Goal: Task Accomplishment & Management: Use online tool/utility

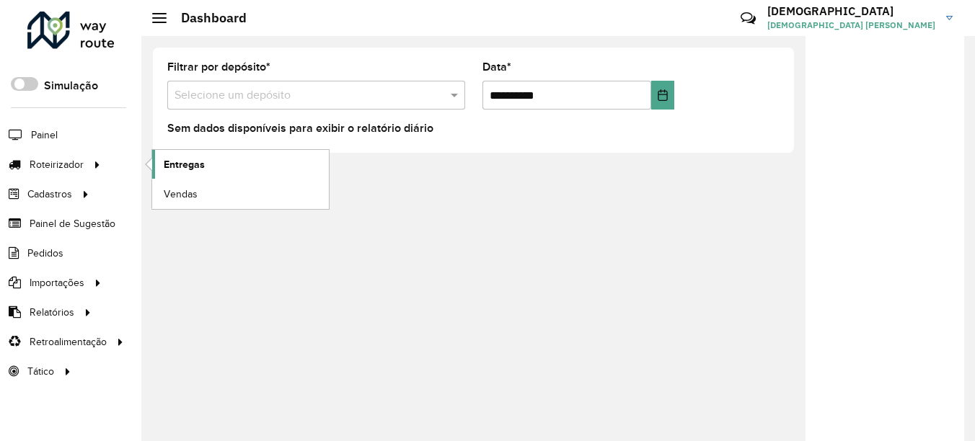
click at [227, 160] on link "Entregas" at bounding box center [240, 164] width 177 height 29
click at [78, 172] on span "Roteirizador" at bounding box center [58, 164] width 57 height 15
click at [170, 163] on span "Entregas" at bounding box center [184, 164] width 41 height 15
click at [184, 157] on span "Entregas" at bounding box center [184, 164] width 41 height 15
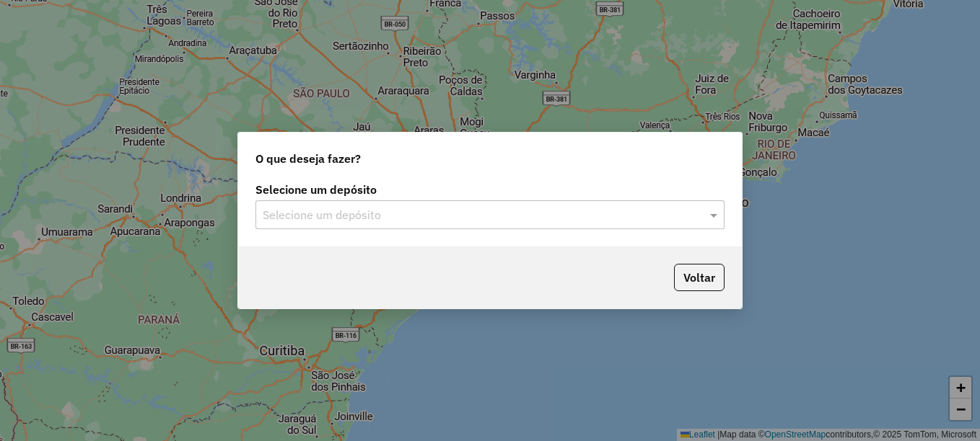
drag, startPoint x: 361, startPoint y: 203, endPoint x: 356, endPoint y: 208, distance: 7.7
click at [359, 206] on div "Selecione um depósito" at bounding box center [489, 215] width 469 height 29
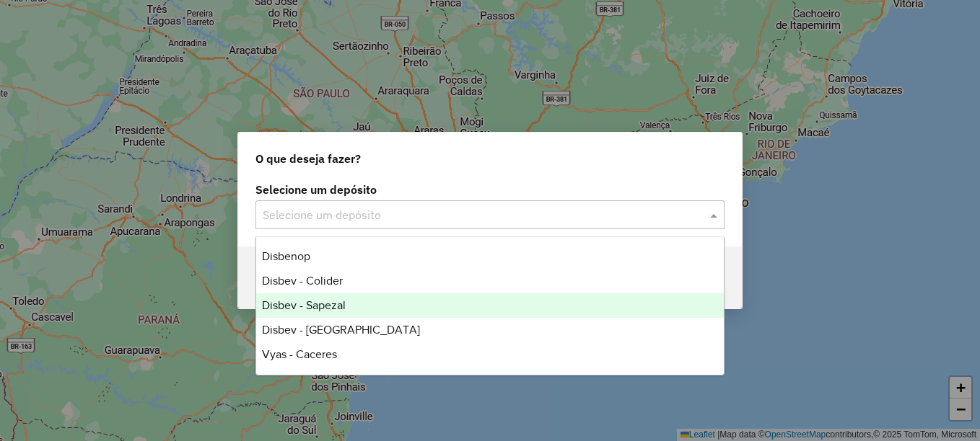
click at [342, 311] on span "Disbev - Sapezal" at bounding box center [304, 305] width 84 height 12
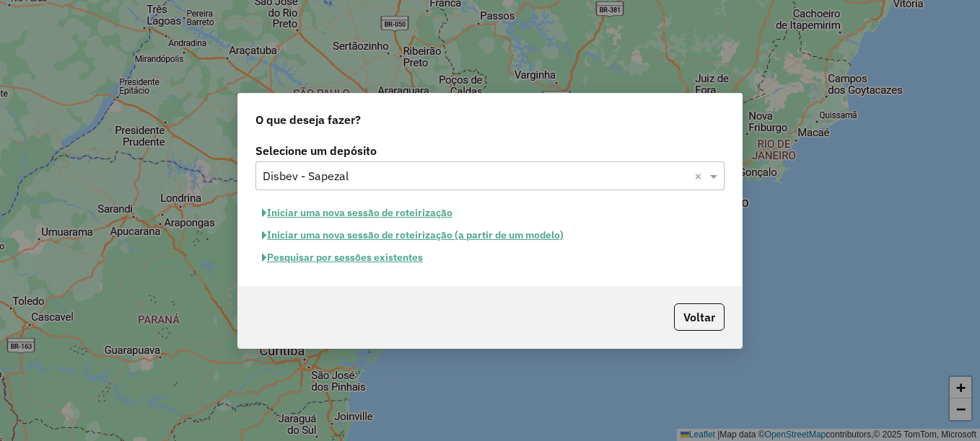
click at [412, 262] on button "Pesquisar por sessões existentes" at bounding box center [342, 258] width 174 height 22
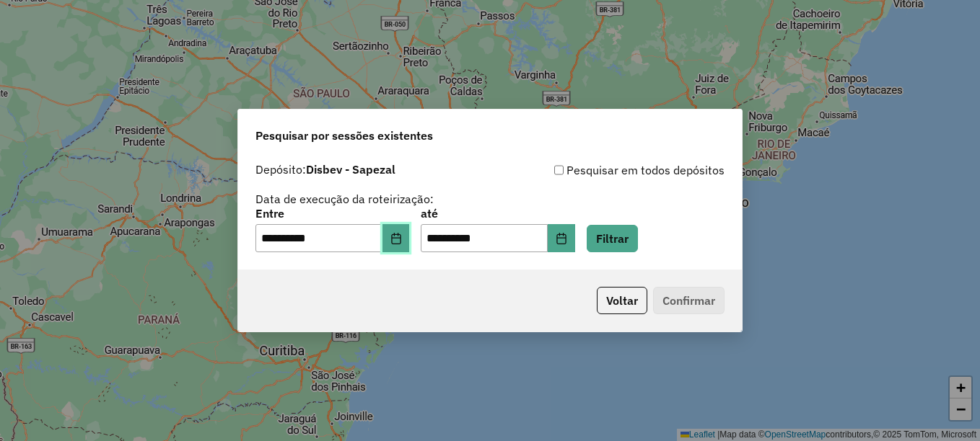
click at [410, 245] on button "Choose Date" at bounding box center [395, 238] width 27 height 29
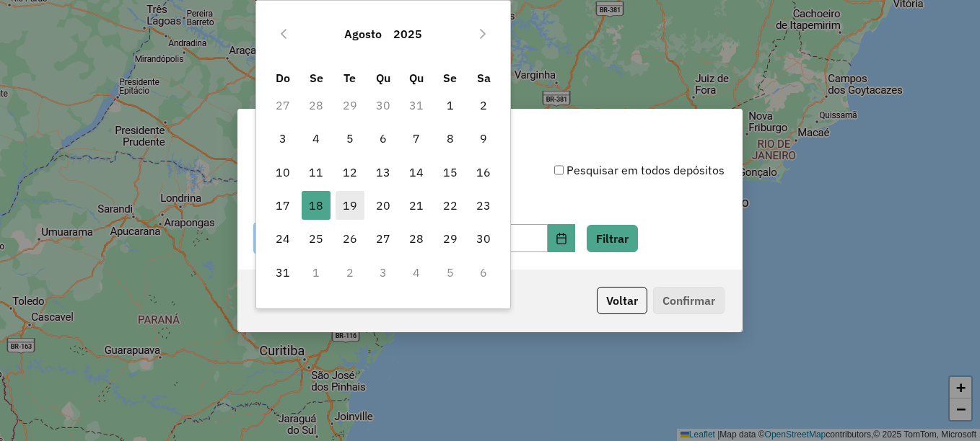
click at [346, 197] on span "19" at bounding box center [349, 205] width 29 height 29
type input "**********"
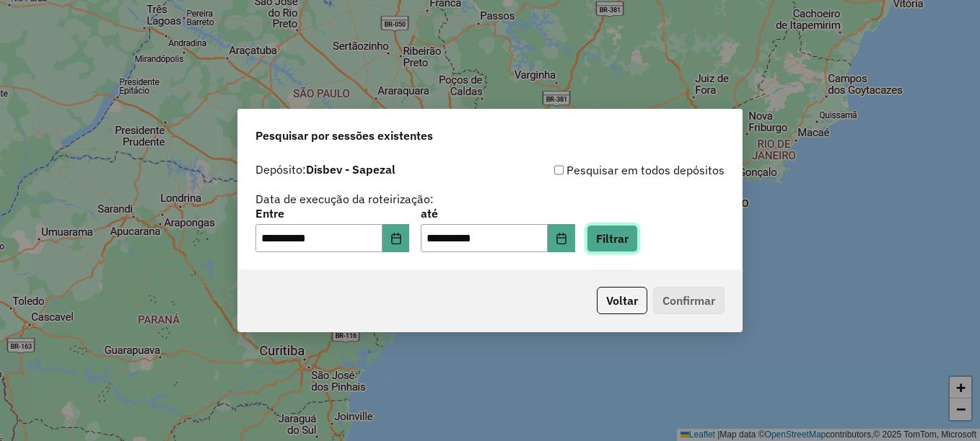
click at [618, 240] on button "Filtrar" at bounding box center [611, 238] width 51 height 27
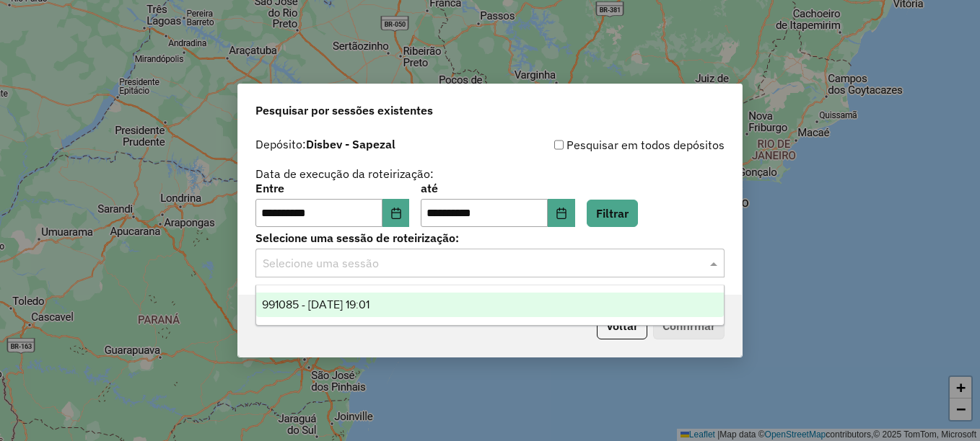
click at [442, 267] on input "text" at bounding box center [476, 263] width 426 height 17
click at [369, 302] on span "991085 - 19/08/2025 19:01" at bounding box center [315, 305] width 107 height 12
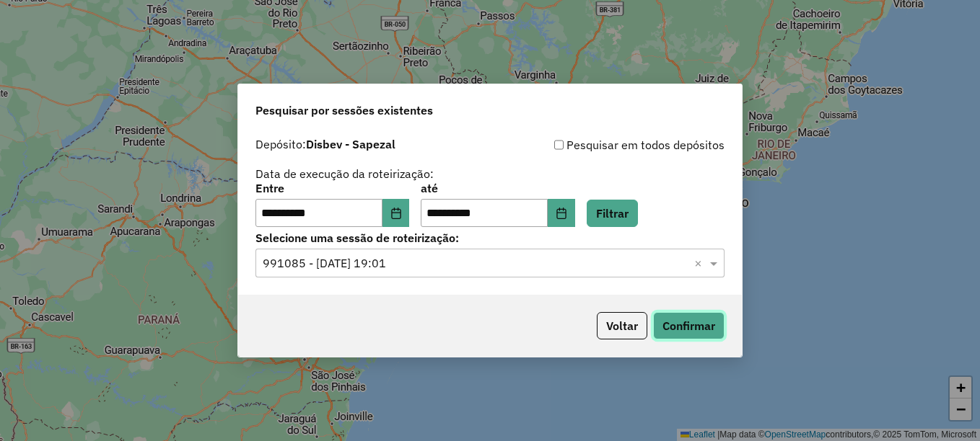
click at [700, 320] on button "Confirmar" at bounding box center [688, 325] width 71 height 27
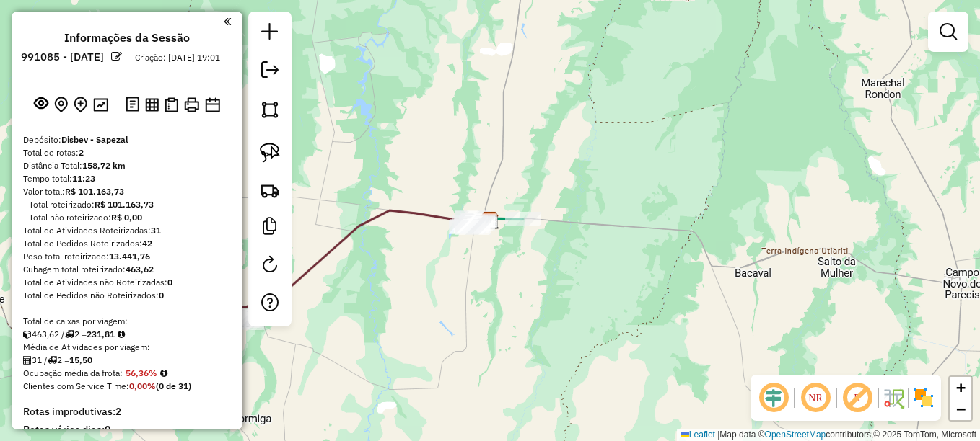
click at [263, 79] on link at bounding box center [269, 72] width 29 height 32
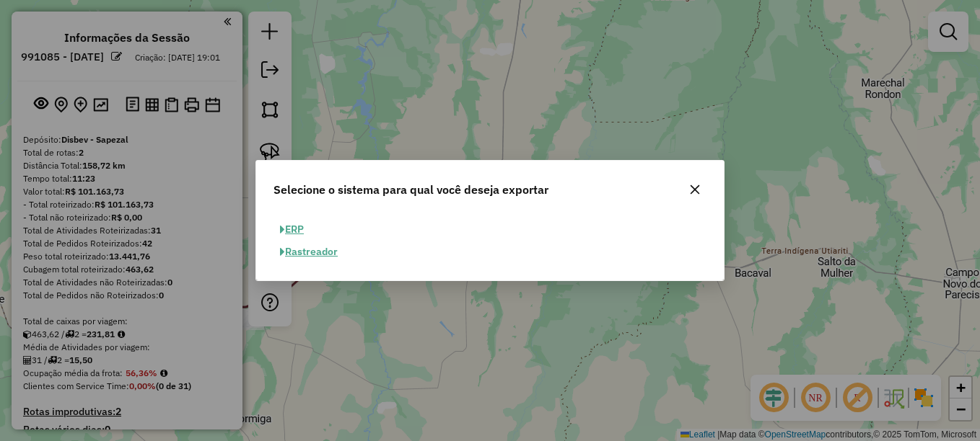
click at [304, 224] on button "ERP" at bounding box center [291, 230] width 37 height 22
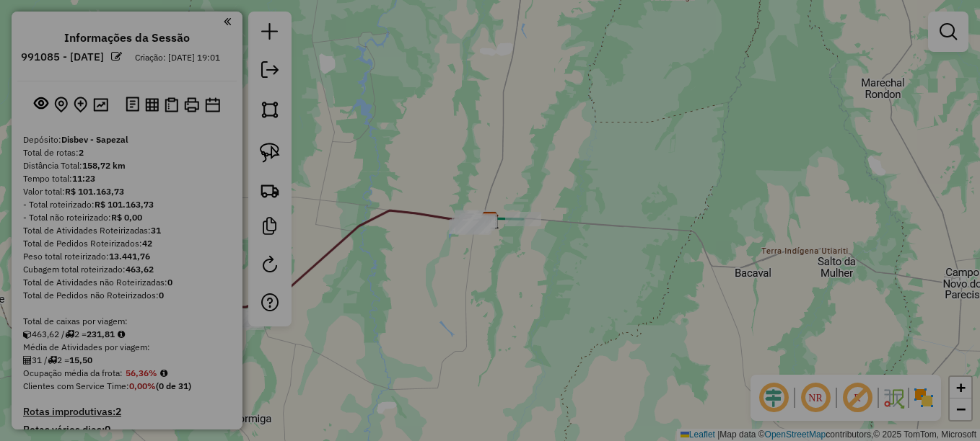
select select "**"
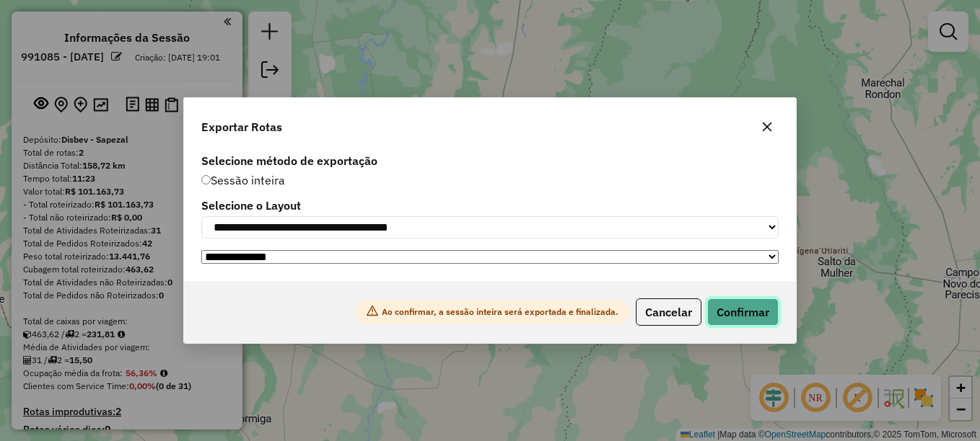
click at [742, 308] on button "Confirmar" at bounding box center [742, 312] width 71 height 27
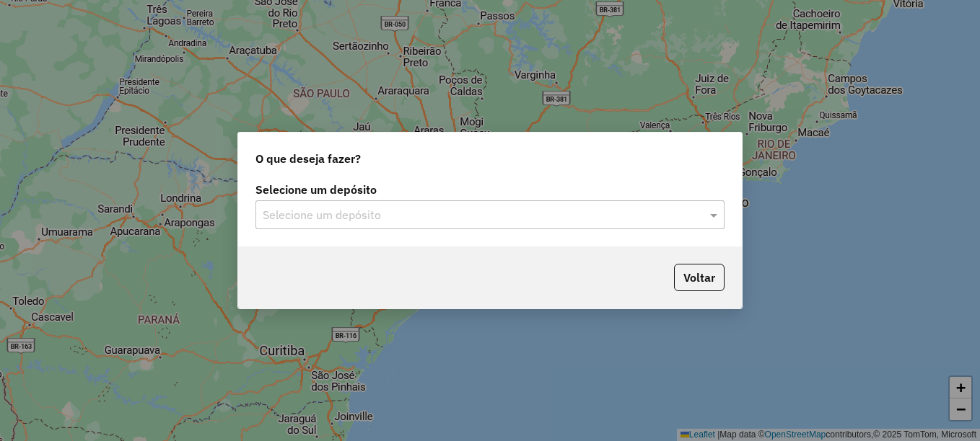
click at [338, 227] on div "Selecione um depósito" at bounding box center [489, 215] width 469 height 29
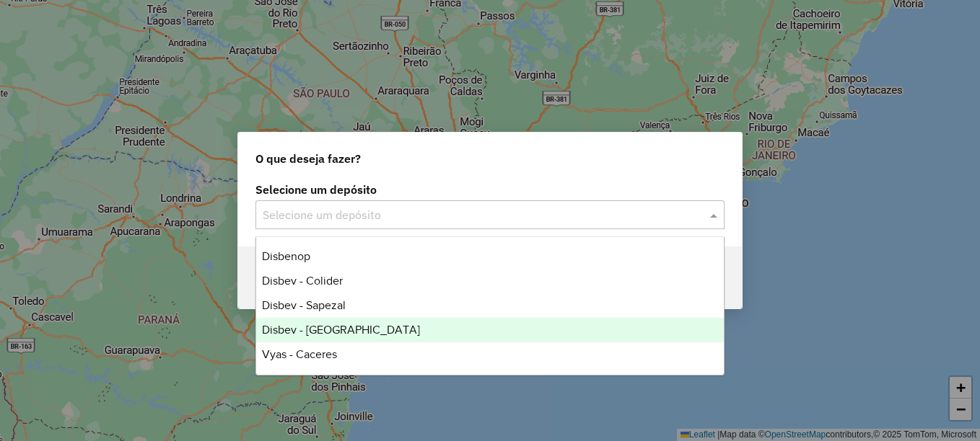
click at [346, 331] on span "Disbev - Tangara" at bounding box center [341, 330] width 158 height 12
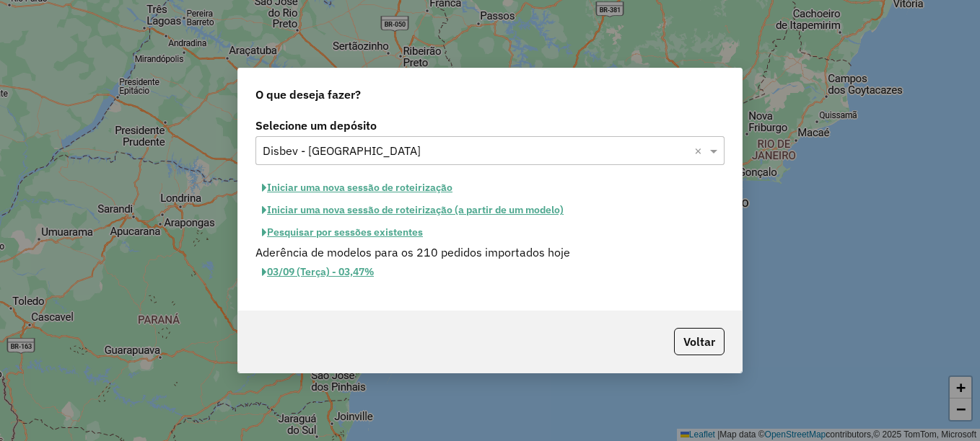
click at [400, 232] on button "Pesquisar por sessões existentes" at bounding box center [342, 232] width 174 height 22
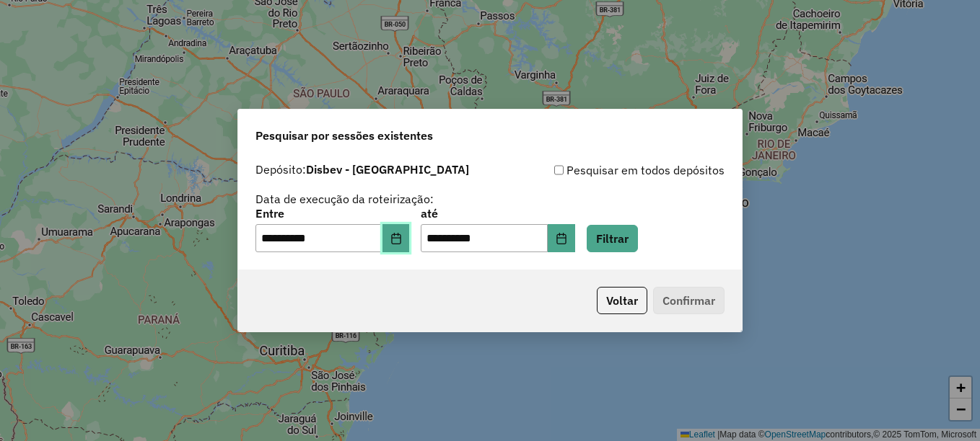
click at [402, 240] on icon "Choose Date" at bounding box center [396, 239] width 12 height 12
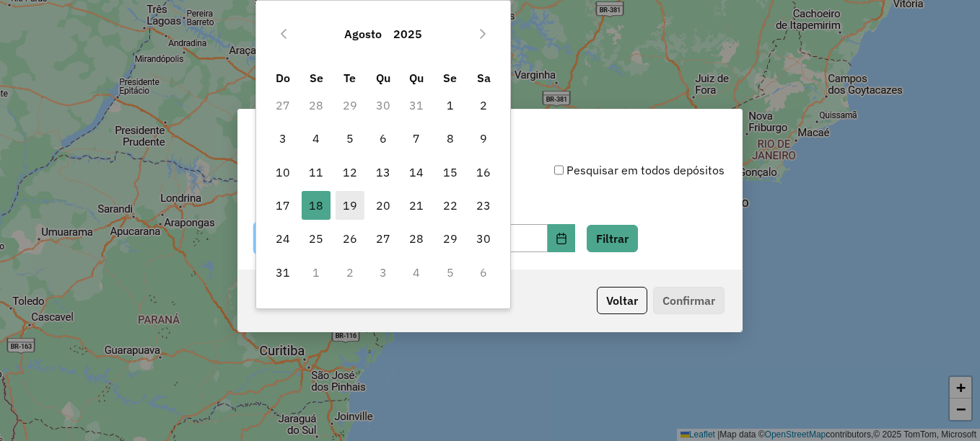
click at [353, 203] on span "19" at bounding box center [349, 205] width 29 height 29
type input "**********"
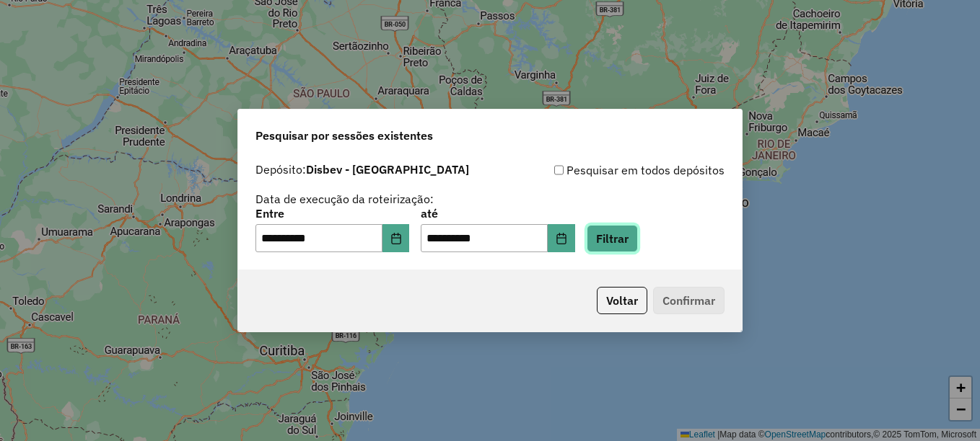
click at [615, 237] on button "Filtrar" at bounding box center [611, 238] width 51 height 27
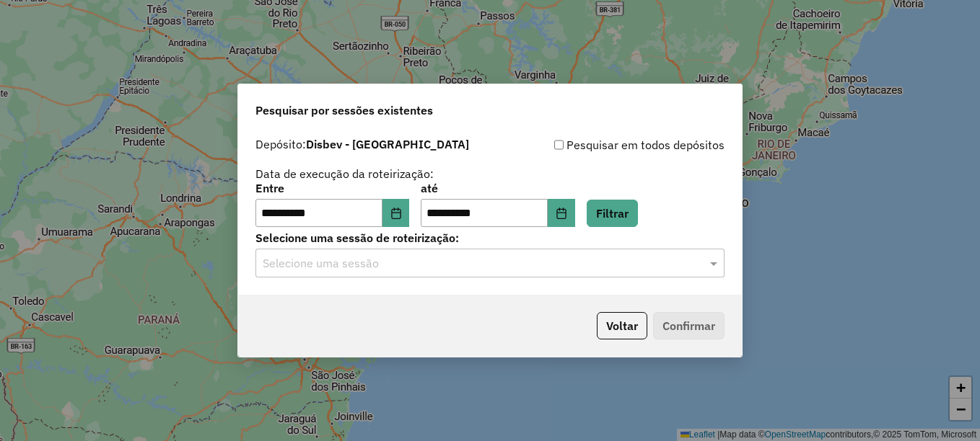
click at [381, 262] on input "text" at bounding box center [476, 263] width 426 height 17
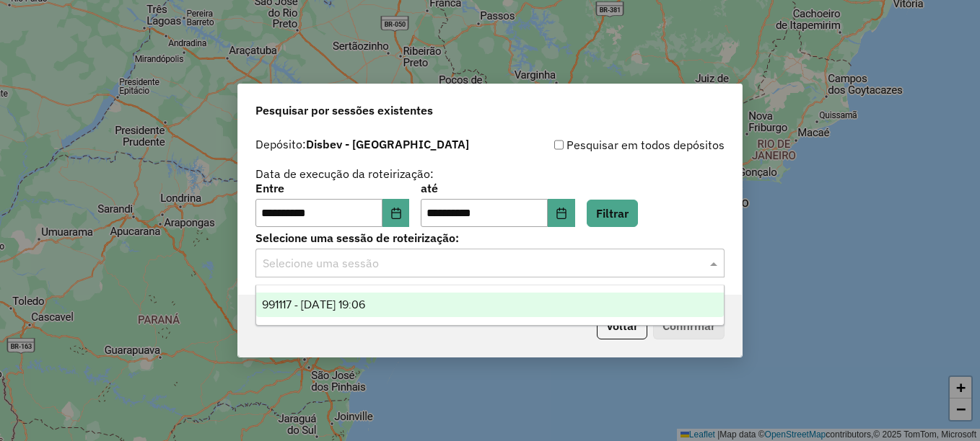
click at [326, 311] on span "991117 - 19/08/2025 19:06" at bounding box center [313, 305] width 103 height 12
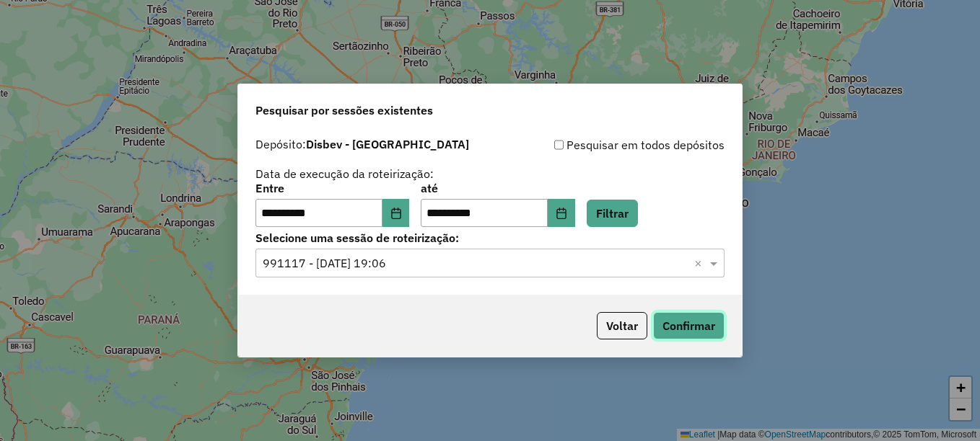
click at [700, 323] on button "Confirmar" at bounding box center [688, 325] width 71 height 27
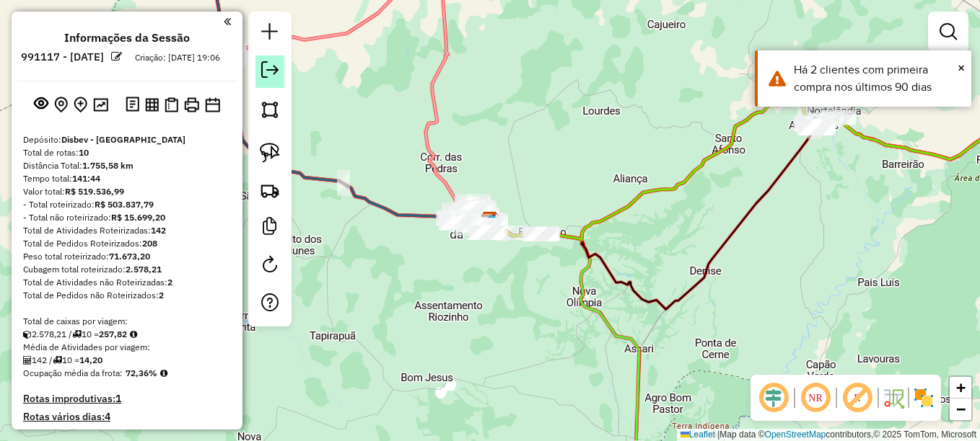
click at [273, 74] on em at bounding box center [269, 69] width 17 height 17
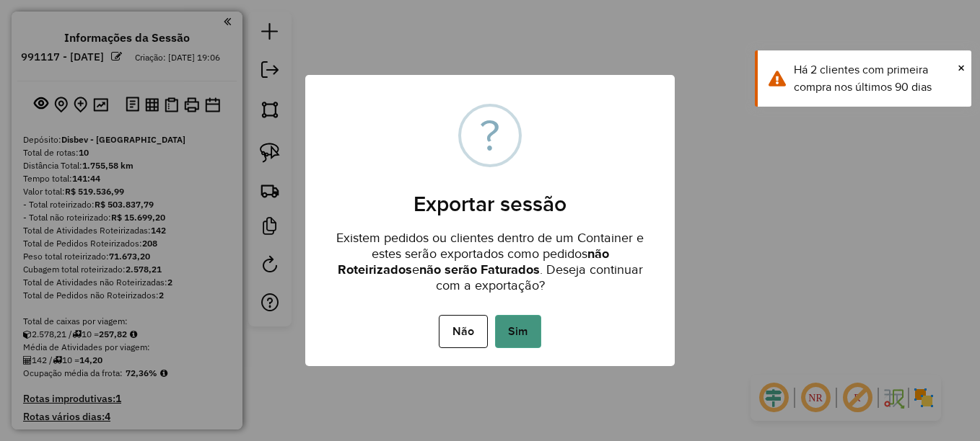
click at [510, 337] on button "Sim" at bounding box center [518, 331] width 46 height 33
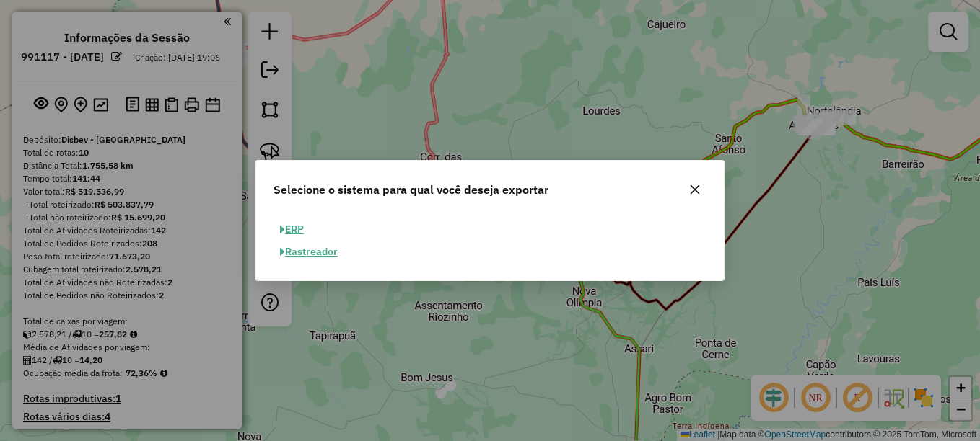
click at [298, 227] on button "ERP" at bounding box center [291, 230] width 37 height 22
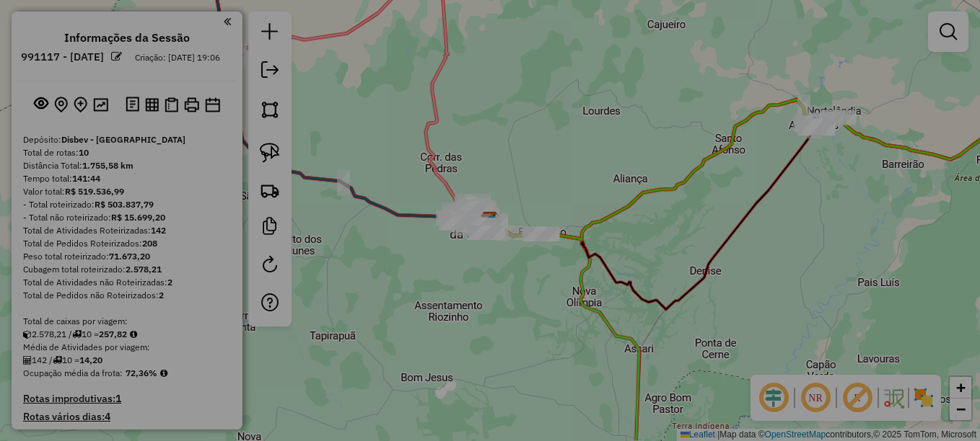
select select "**"
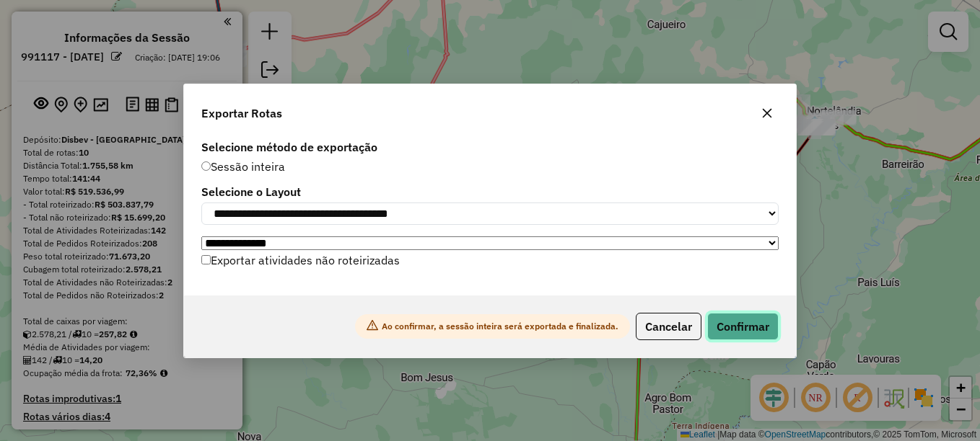
click at [761, 338] on button "Confirmar" at bounding box center [742, 326] width 71 height 27
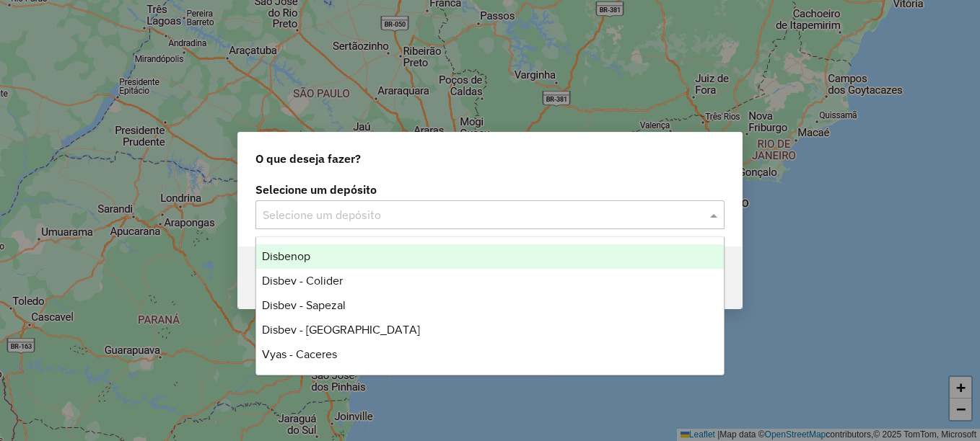
click at [340, 211] on input "text" at bounding box center [476, 215] width 426 height 17
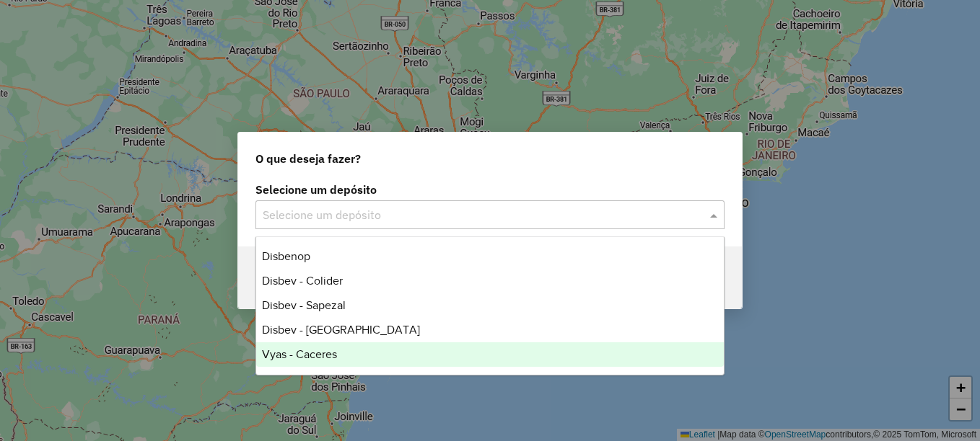
click at [312, 357] on span "Vyas - Caceres" at bounding box center [299, 354] width 75 height 12
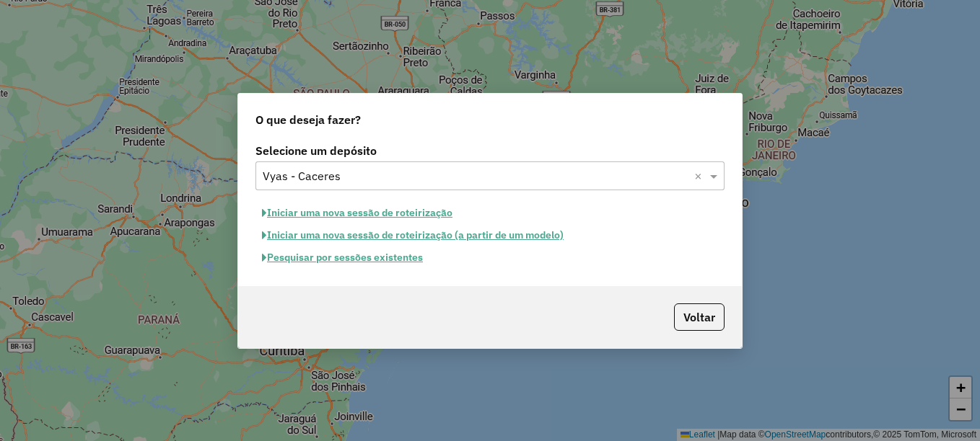
click at [390, 258] on button "Pesquisar por sessões existentes" at bounding box center [342, 258] width 174 height 22
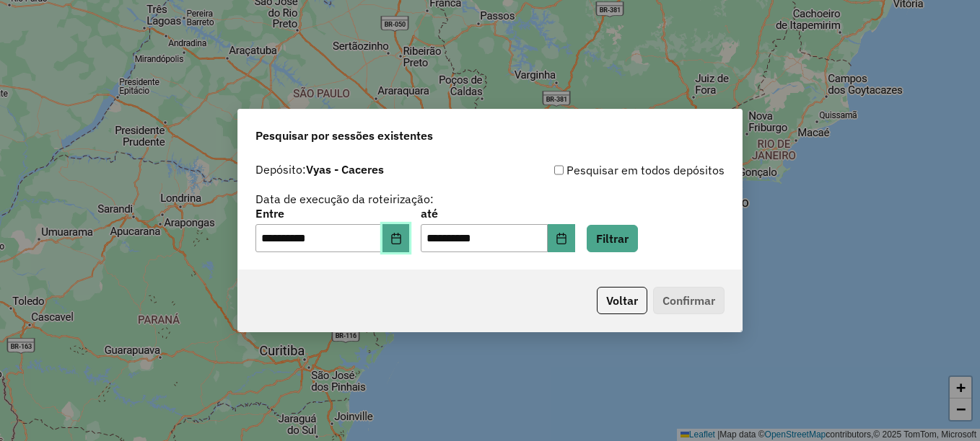
click at [400, 237] on icon "Choose Date" at bounding box center [395, 239] width 9 height 12
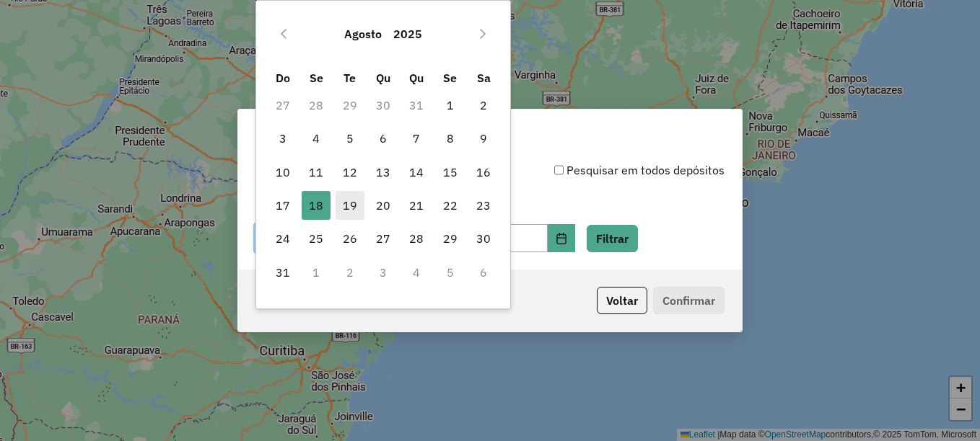
click at [351, 208] on span "19" at bounding box center [349, 205] width 29 height 29
type input "**********"
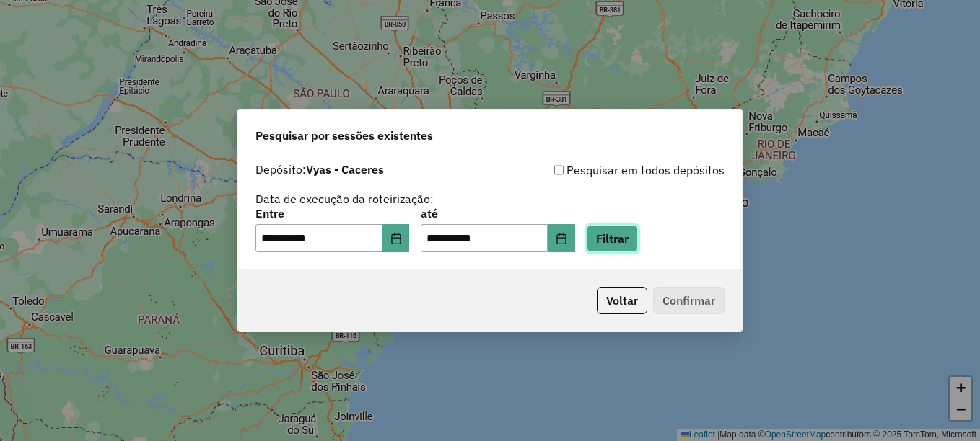
click at [621, 233] on button "Filtrar" at bounding box center [611, 238] width 51 height 27
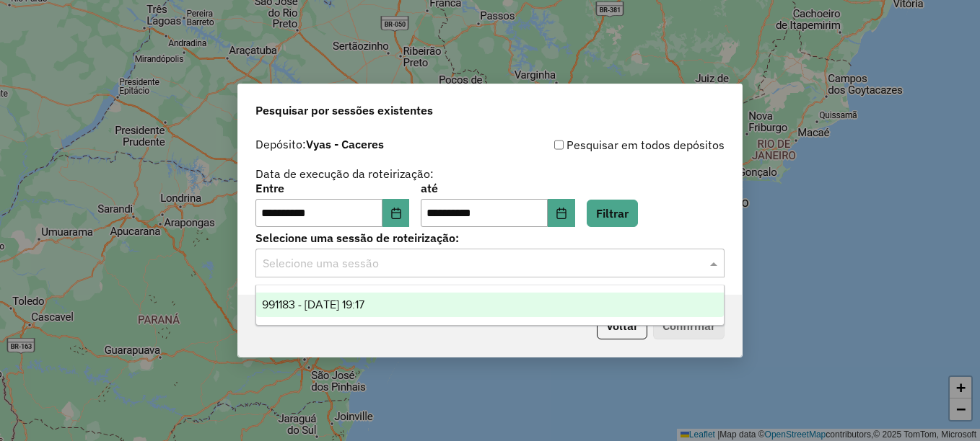
click at [328, 256] on input "text" at bounding box center [476, 263] width 426 height 17
click at [322, 301] on div "991183 - 19/08/2025 19:17" at bounding box center [489, 305] width 467 height 25
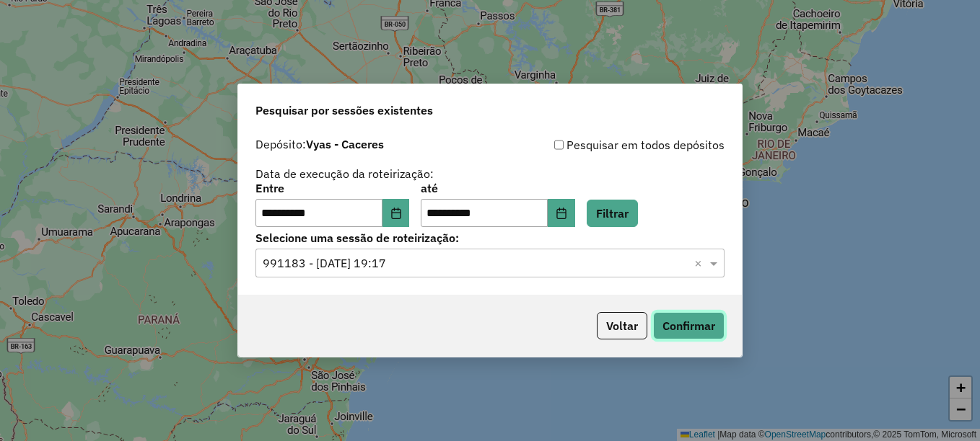
click at [697, 322] on button "Confirmar" at bounding box center [688, 325] width 71 height 27
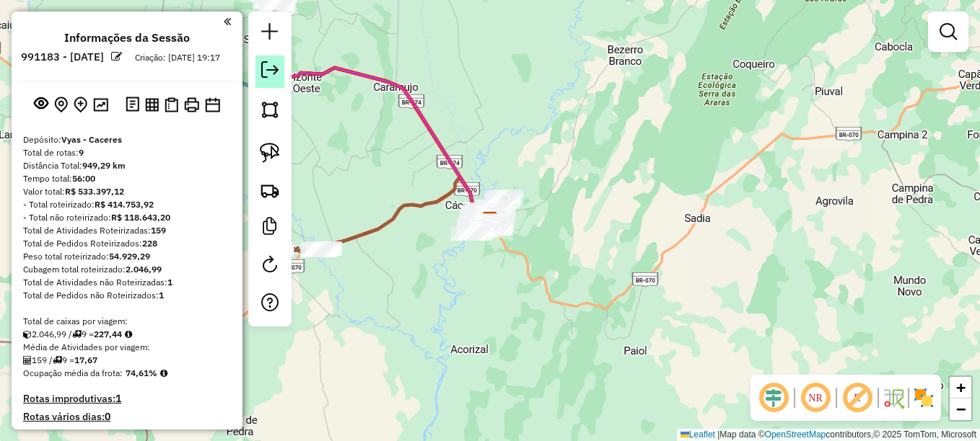
click at [274, 66] on em at bounding box center [269, 69] width 17 height 17
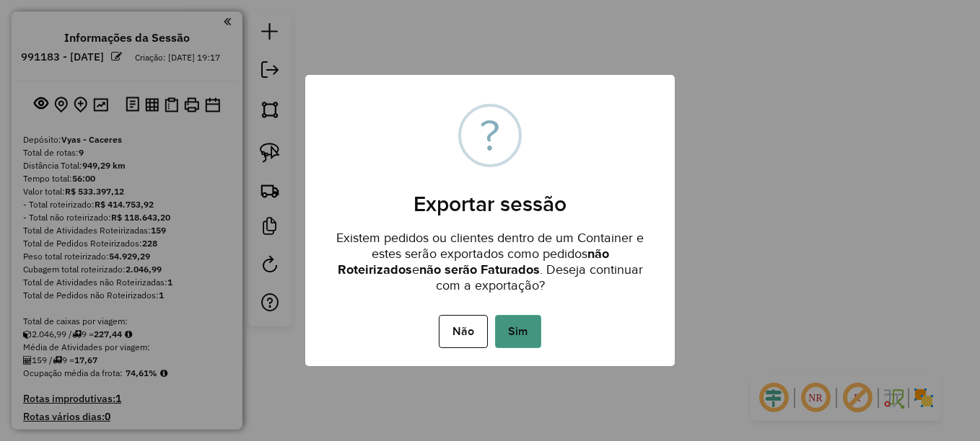
click at [525, 329] on button "Sim" at bounding box center [518, 331] width 46 height 33
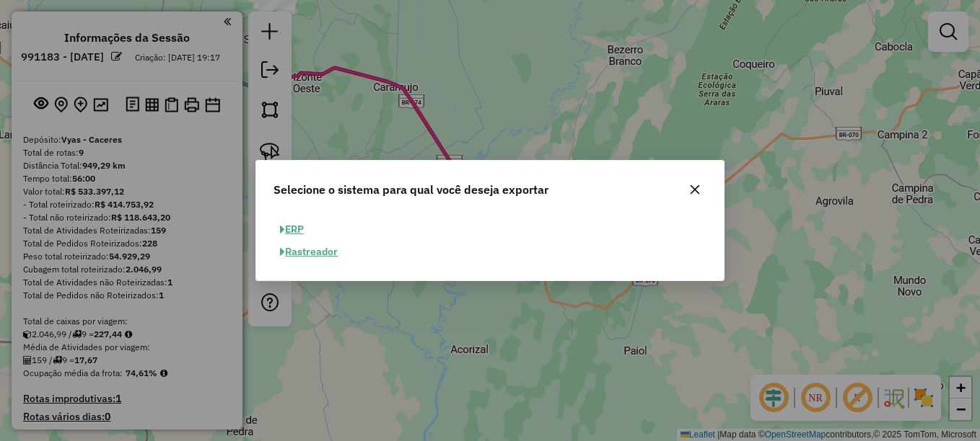
click at [302, 227] on button "ERP" at bounding box center [291, 230] width 37 height 22
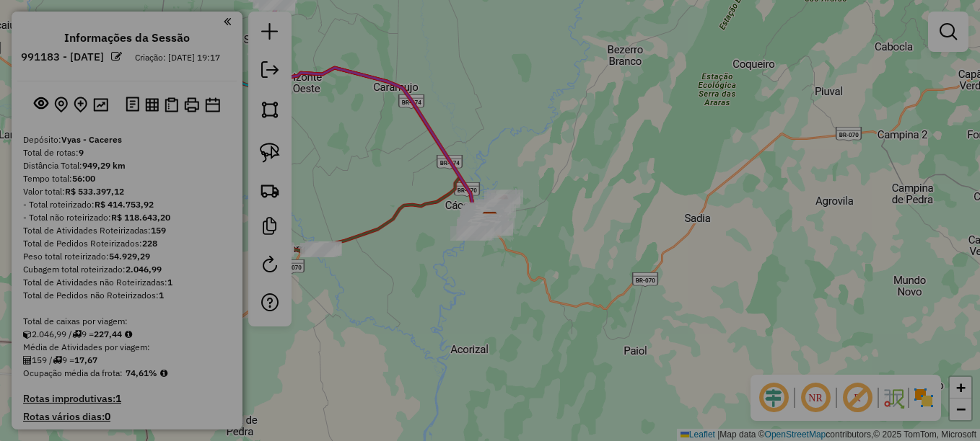
select select "**"
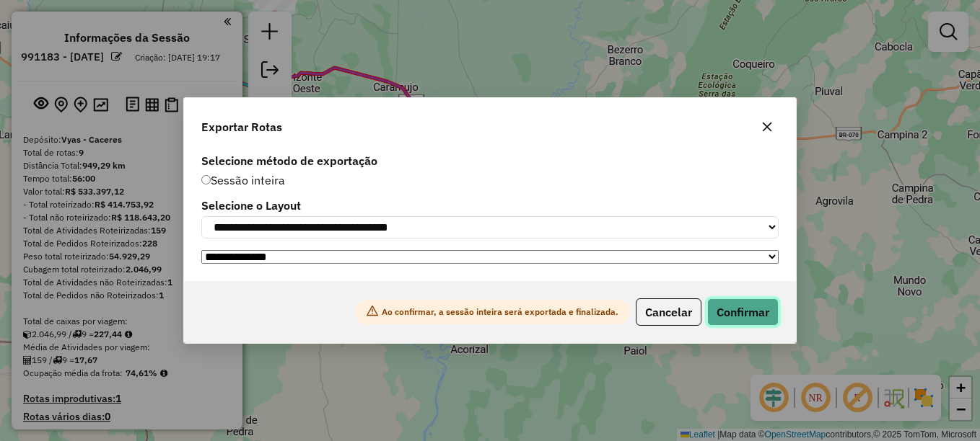
click at [761, 323] on button "Confirmar" at bounding box center [742, 312] width 71 height 27
